Goal: Task Accomplishment & Management: Complete application form

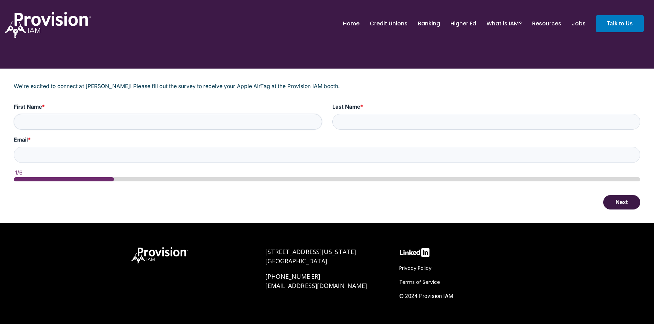
click at [96, 124] on input "First Name *" at bounding box center [168, 122] width 308 height 16
type input "[PERSON_NAME]"
type input "Miles"
type input "[EMAIL_ADDRESS][DOMAIN_NAME]"
click at [627, 199] on button "Next" at bounding box center [621, 202] width 37 height 14
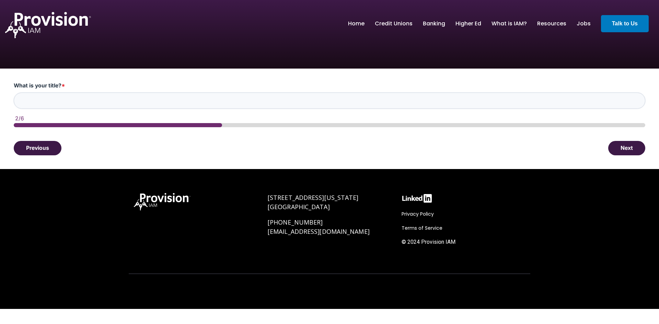
click at [161, 103] on input "What is your title? *" at bounding box center [330, 101] width 632 height 16
type input "Digital Operations Officer"
click at [632, 146] on button "Next" at bounding box center [626, 148] width 37 height 14
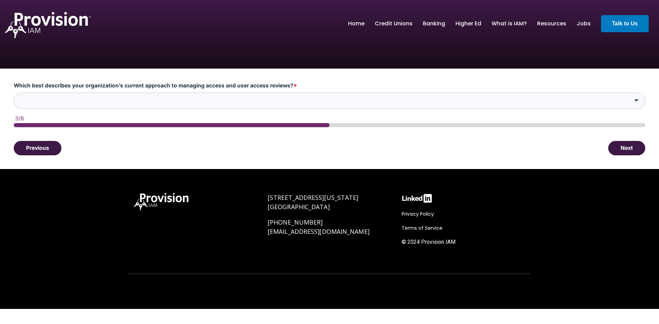
click at [130, 101] on input "Which best describes your organization’s current approach to managing access an…" at bounding box center [330, 101] width 632 height 16
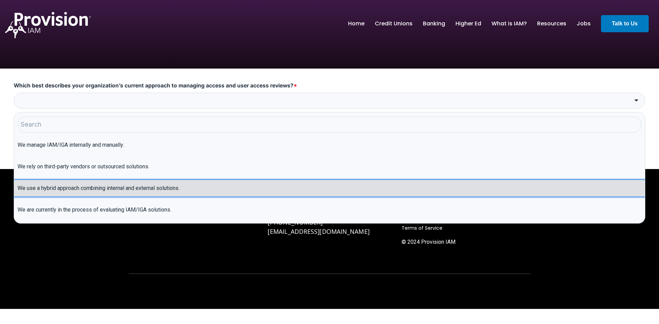
click at [117, 187] on li "We use a hybrid approach combining internal and external solutions." at bounding box center [329, 188] width 631 height 16
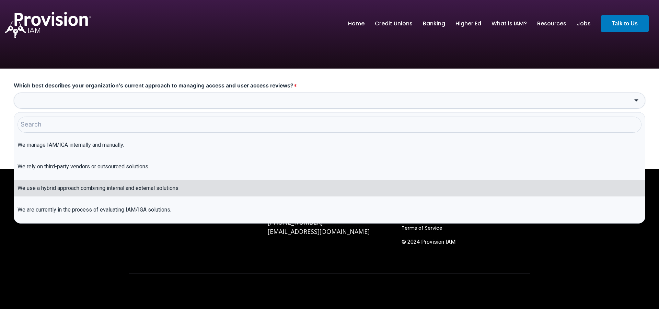
type input "We use a hybrid approach combining internal and external solutions."
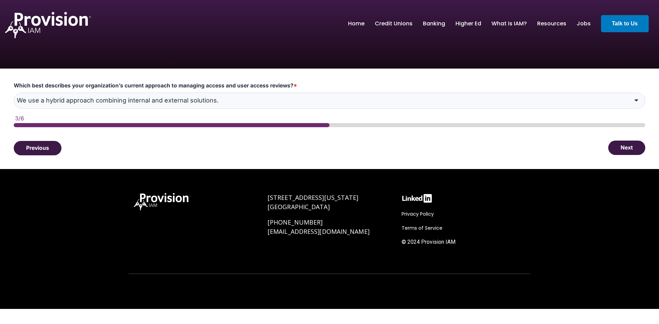
click at [621, 145] on button "Next" at bounding box center [626, 148] width 37 height 14
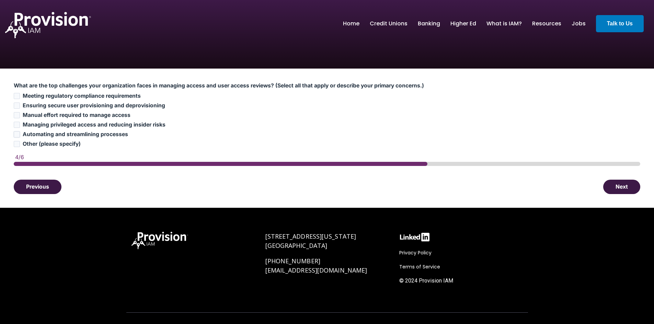
click at [19, 135] on input "Automating and streamlining processes" at bounding box center [17, 134] width 6 height 6
checkbox input "true"
click at [19, 116] on input "Manual effort required to manage access" at bounding box center [17, 115] width 6 height 6
checkbox input "true"
click at [18, 105] on input "Ensuring secure user provisioning and deprovisioning" at bounding box center [17, 106] width 6 height 6
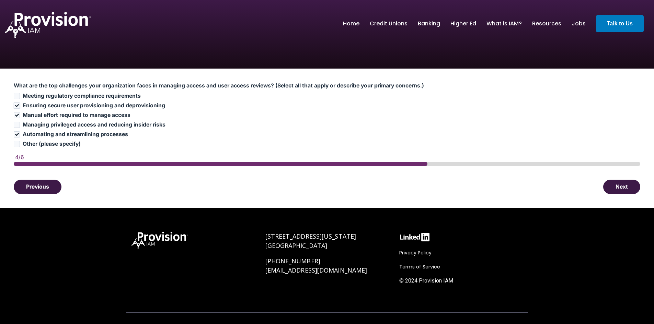
checkbox input "true"
click at [617, 187] on button "Next" at bounding box center [621, 187] width 37 height 14
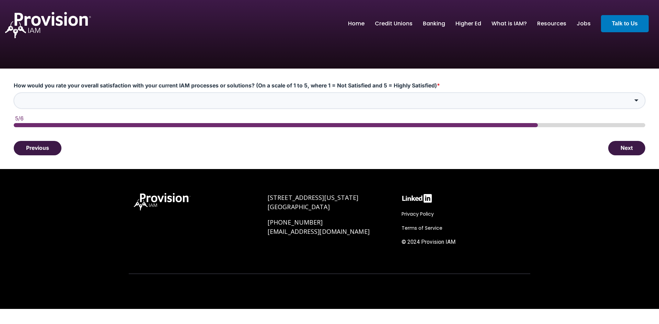
click at [171, 97] on input "How would you rate your overall satisfaction with your current IAM processes or…" at bounding box center [330, 101] width 632 height 16
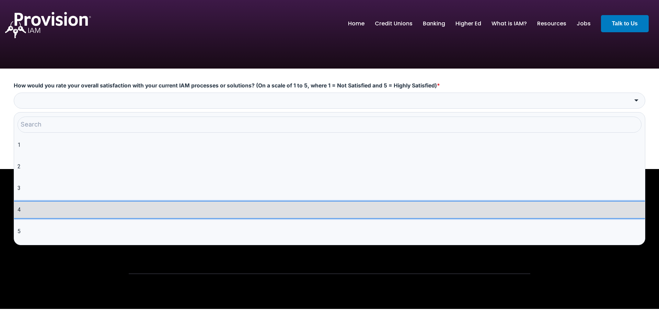
click at [95, 202] on li "4" at bounding box center [329, 210] width 631 height 16
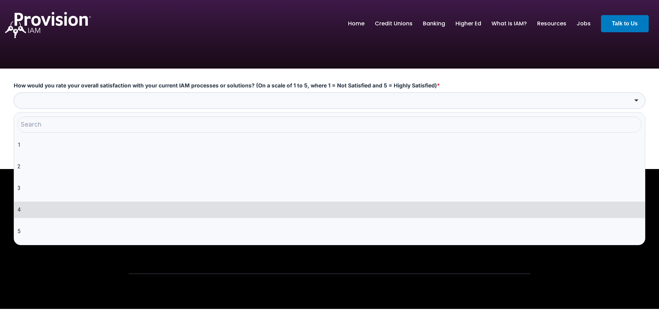
type input "4"
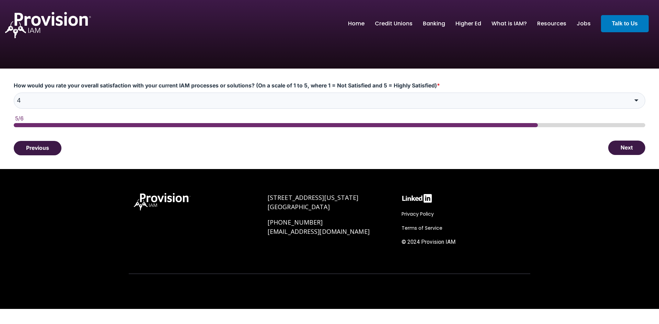
click at [621, 150] on button "Next" at bounding box center [626, 148] width 37 height 14
